Goal: Information Seeking & Learning: Check status

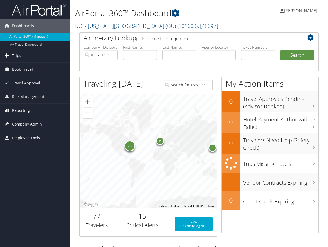
click at [13, 55] on span "Trips" at bounding box center [16, 55] width 9 height 13
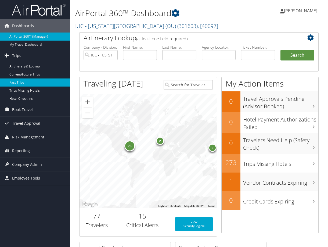
click at [20, 81] on link "Past Trips" at bounding box center [35, 82] width 70 height 8
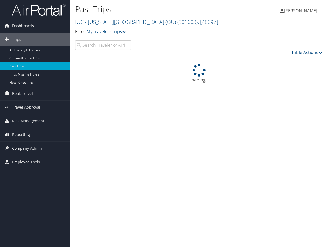
click at [103, 46] on input "search" at bounding box center [103, 45] width 56 height 10
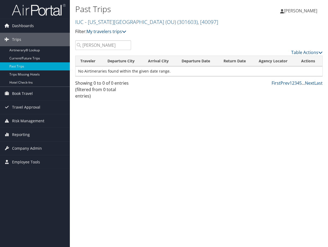
click at [91, 44] on input "[PERSON_NAME]" at bounding box center [103, 45] width 56 height 10
click at [88, 43] on input "[PERSON_NAME]" at bounding box center [103, 45] width 56 height 10
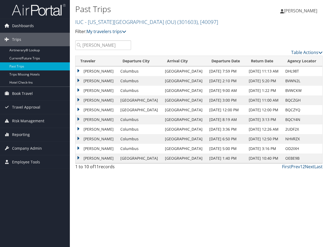
type input "[PERSON_NAME]"
click at [78, 69] on td "[PERSON_NAME]" at bounding box center [96, 71] width 42 height 10
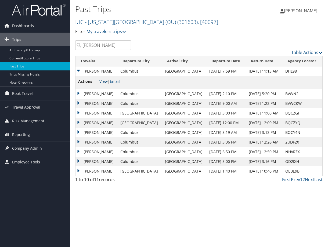
click at [103, 80] on link "View" at bounding box center [103, 81] width 8 height 5
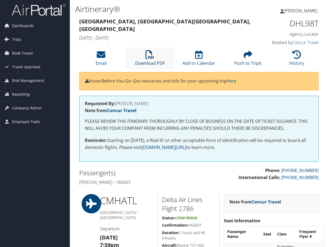
click at [147, 62] on link "Download PDF" at bounding box center [150, 59] width 30 height 13
